Goal: Information Seeking & Learning: Compare options

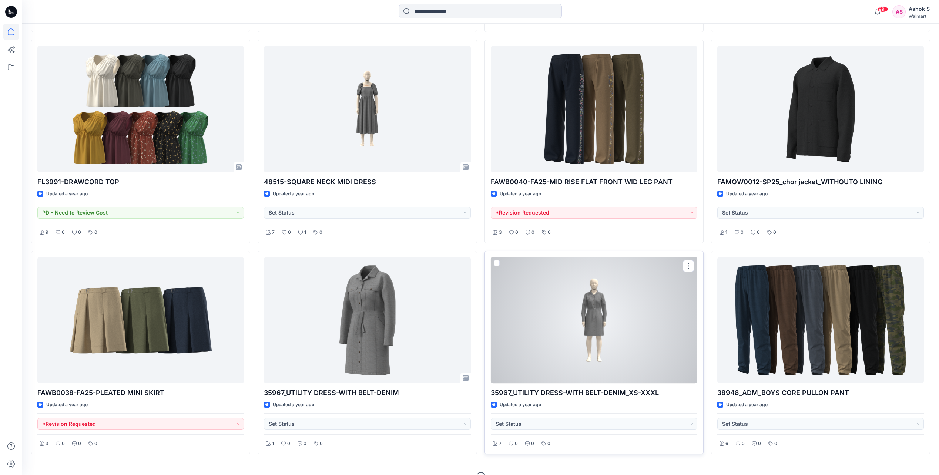
scroll to position [9331, 0]
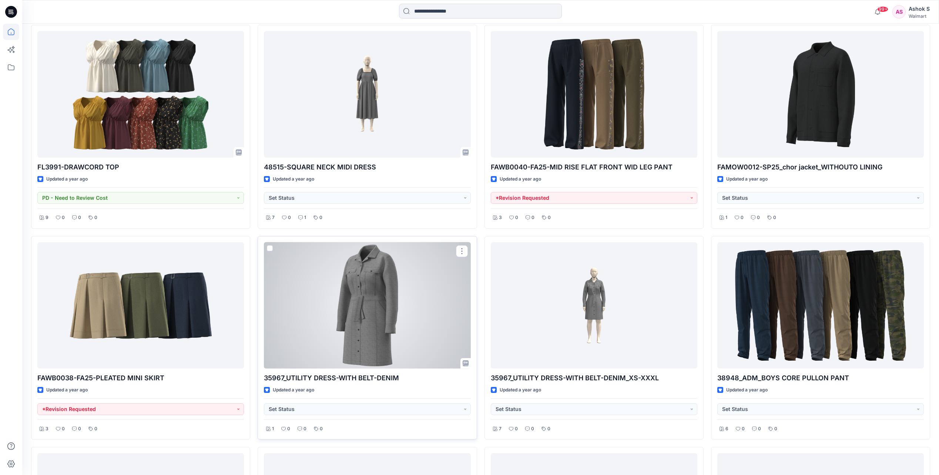
click at [365, 305] on div at bounding box center [367, 305] width 207 height 126
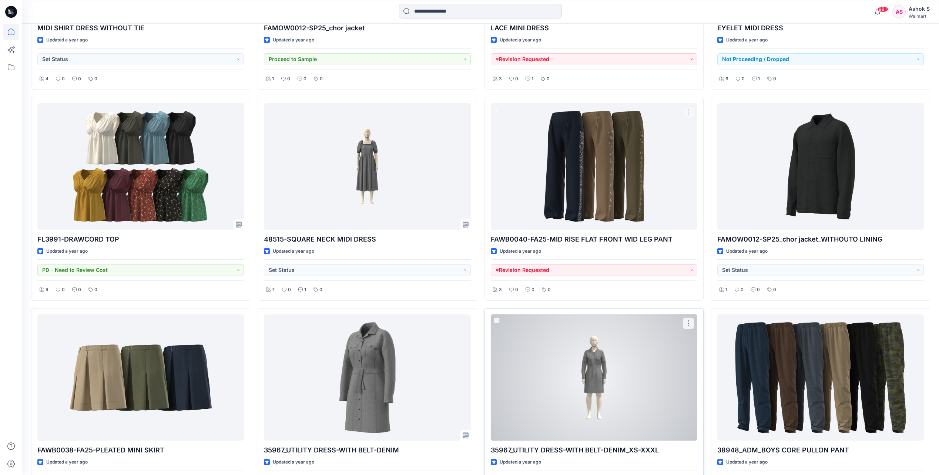
scroll to position [9405, 0]
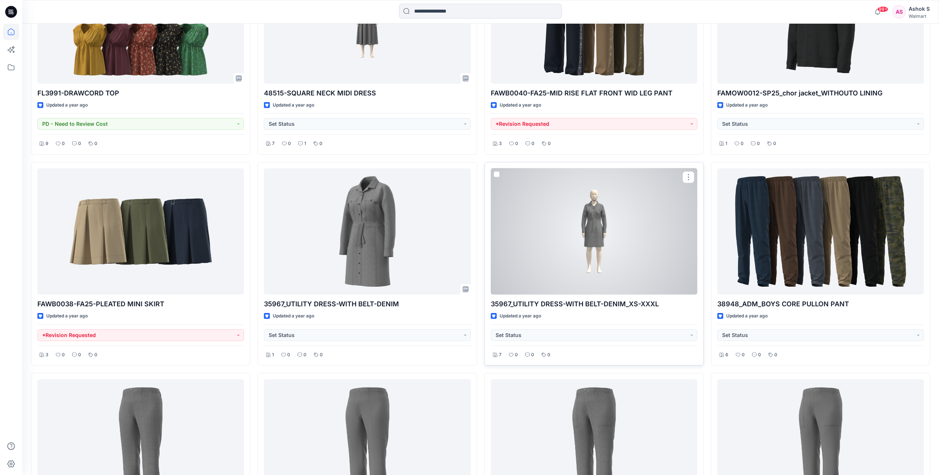
click at [636, 262] on div at bounding box center [594, 231] width 207 height 126
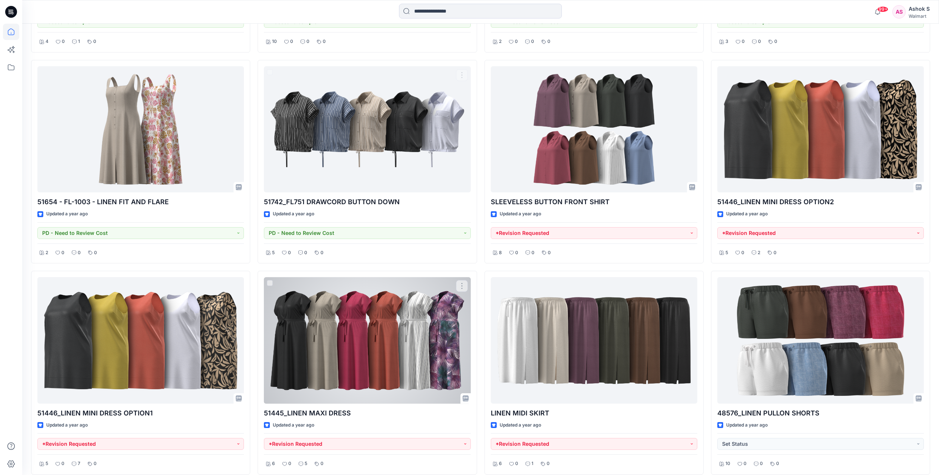
scroll to position [12499, 0]
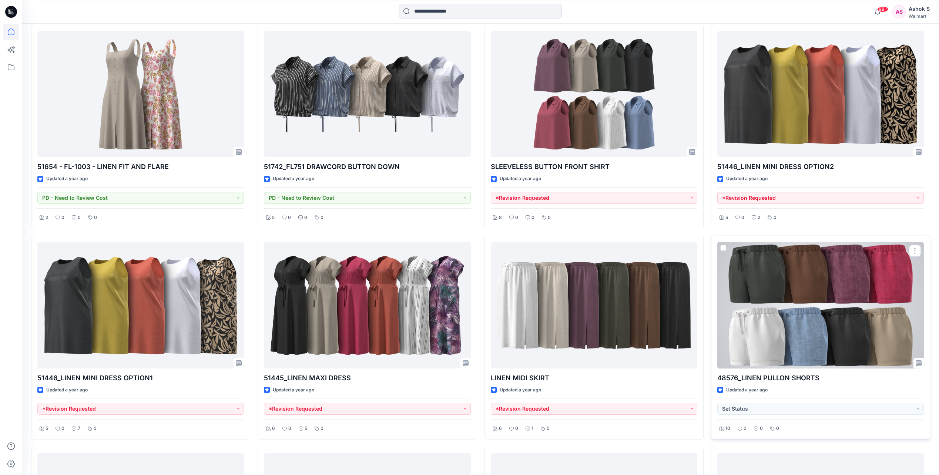
click at [808, 332] on div at bounding box center [820, 305] width 207 height 126
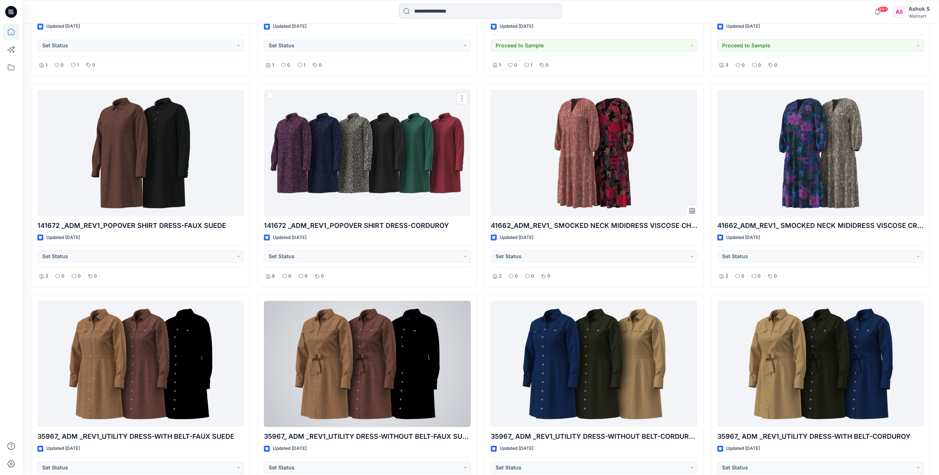
scroll to position [18201, 0]
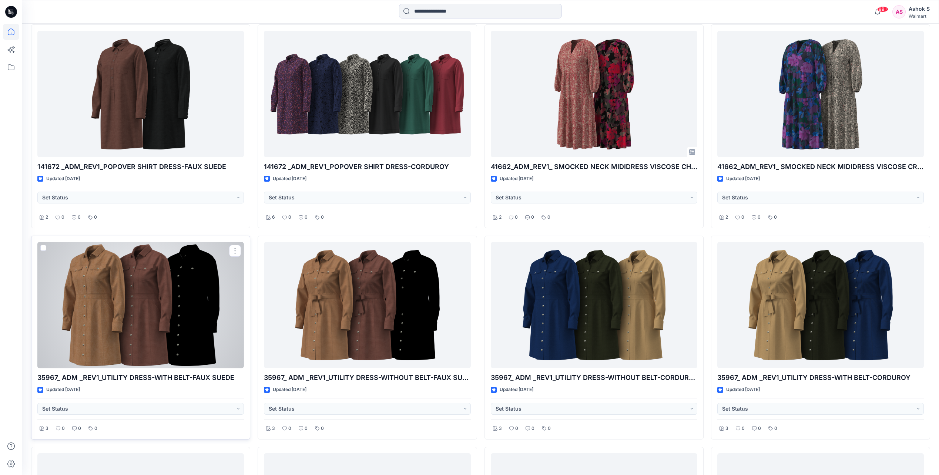
click at [164, 286] on div at bounding box center [140, 305] width 207 height 126
click at [148, 274] on div at bounding box center [140, 305] width 207 height 126
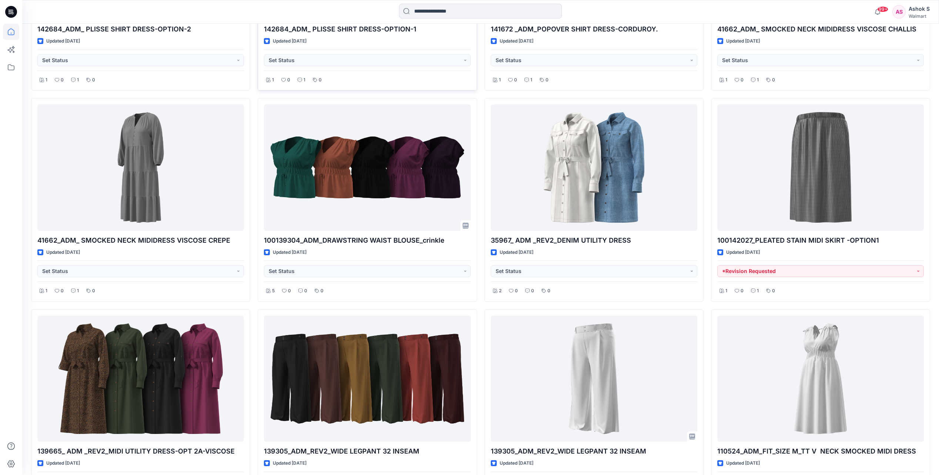
scroll to position [18793, 0]
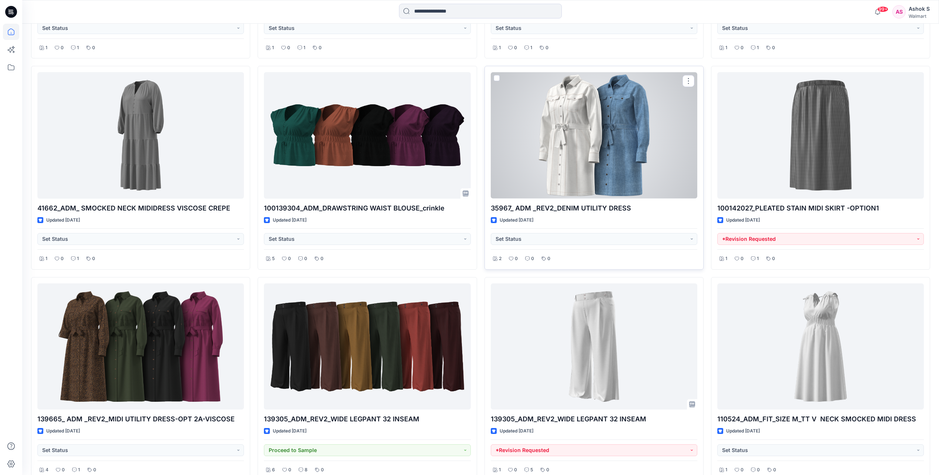
click at [629, 140] on div at bounding box center [594, 135] width 207 height 126
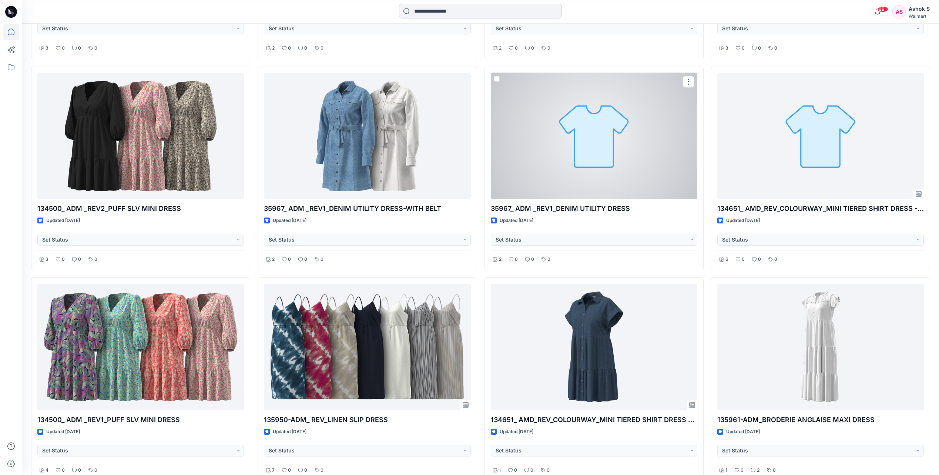
scroll to position [22594, 0]
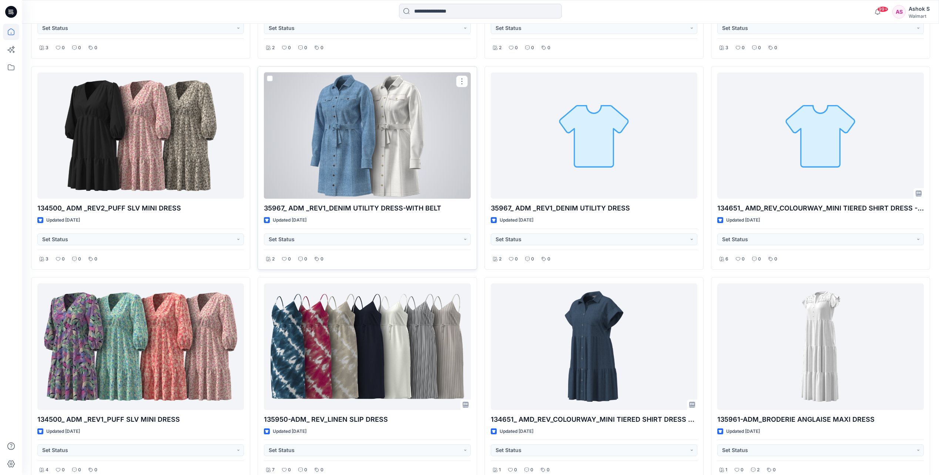
click at [389, 153] on div at bounding box center [367, 136] width 207 height 126
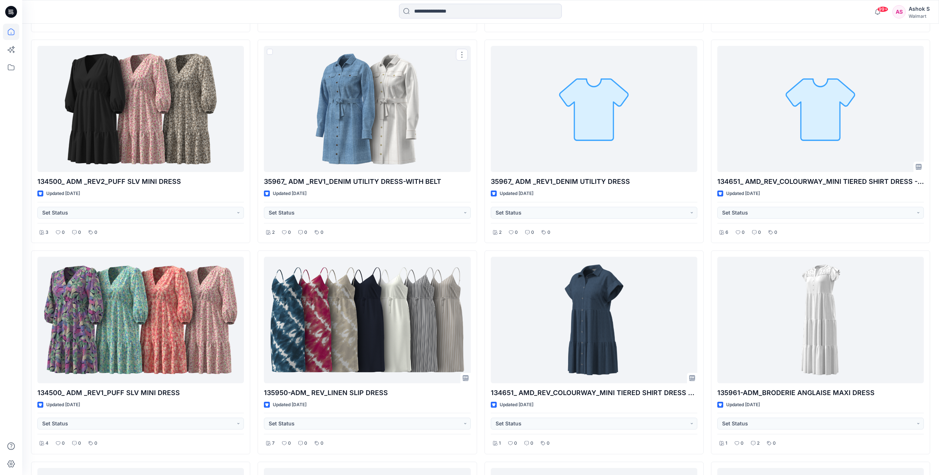
scroll to position [22635, 0]
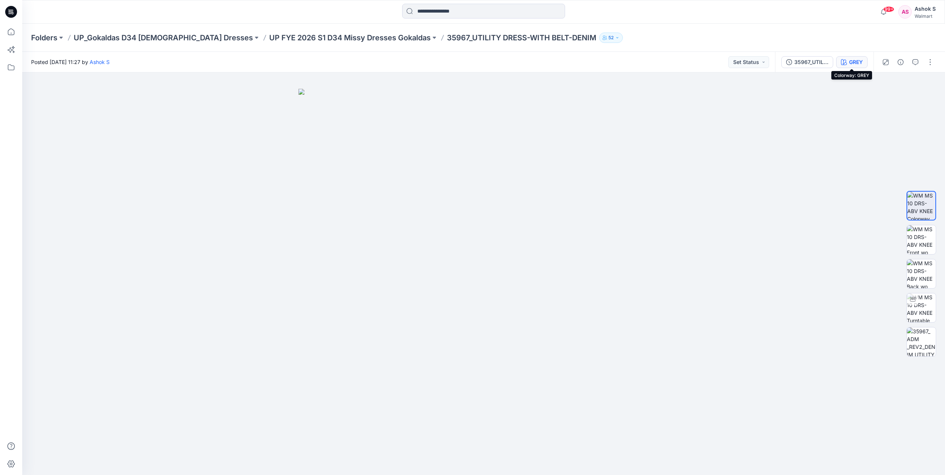
click at [852, 61] on div "GREY" at bounding box center [856, 62] width 14 height 8
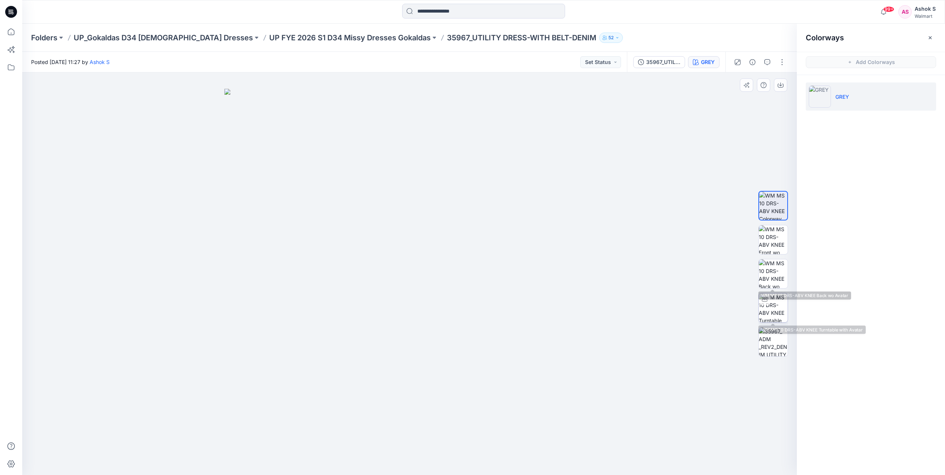
click at [774, 305] on img at bounding box center [772, 307] width 29 height 29
drag, startPoint x: 401, startPoint y: 350, endPoint x: 358, endPoint y: 341, distance: 44.6
drag, startPoint x: 404, startPoint y: 357, endPoint x: 348, endPoint y: 365, distance: 56.5
drag, startPoint x: 469, startPoint y: 462, endPoint x: 580, endPoint y: 451, distance: 110.9
click at [580, 451] on div at bounding box center [409, 274] width 774 height 403
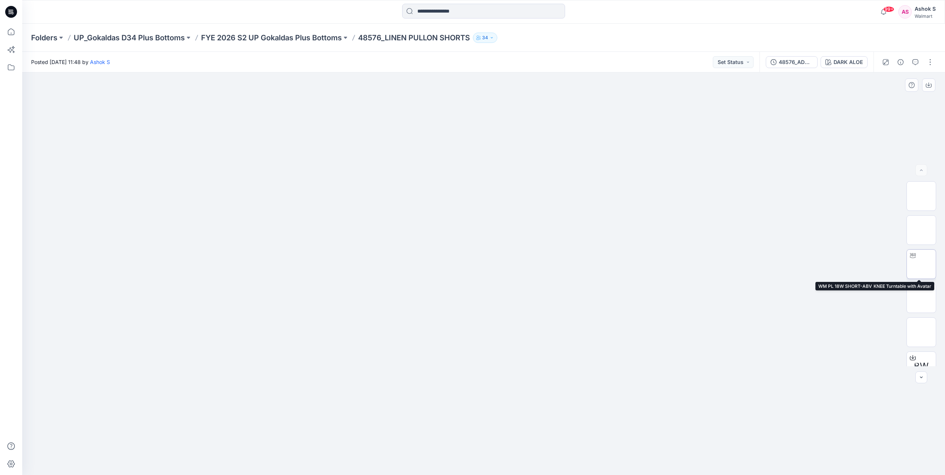
click at [921, 264] on img at bounding box center [921, 264] width 0 height 0
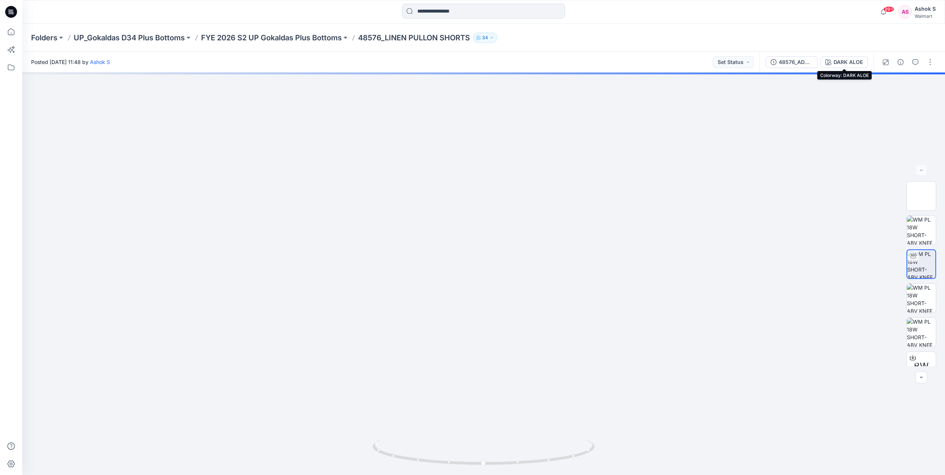
drag, startPoint x: 845, startPoint y: 63, endPoint x: 849, endPoint y: 66, distance: 4.2
click at [845, 66] on div "DARK ALOE" at bounding box center [847, 62] width 29 height 8
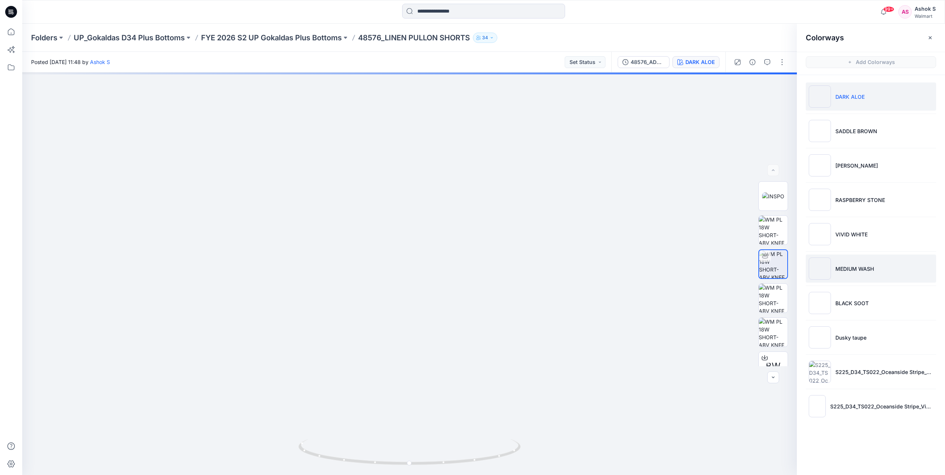
click at [819, 274] on img at bounding box center [819, 269] width 22 height 22
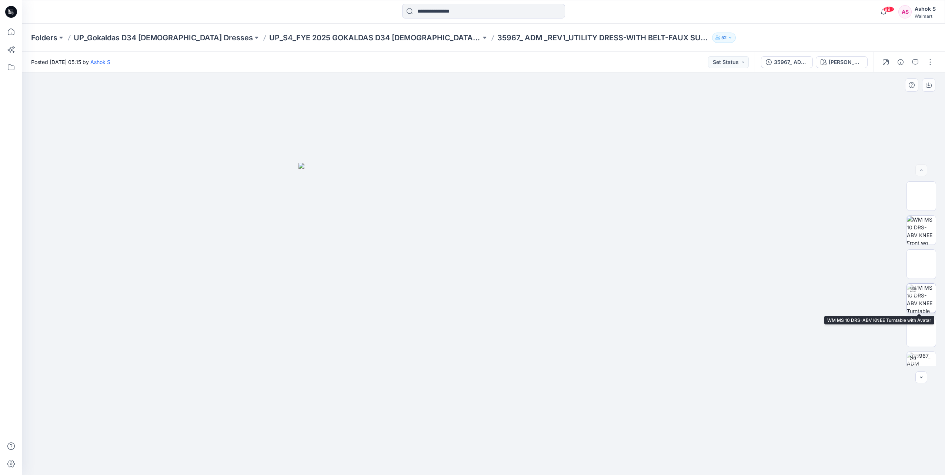
click at [930, 300] on img at bounding box center [920, 298] width 29 height 29
